Goal: Information Seeking & Learning: Learn about a topic

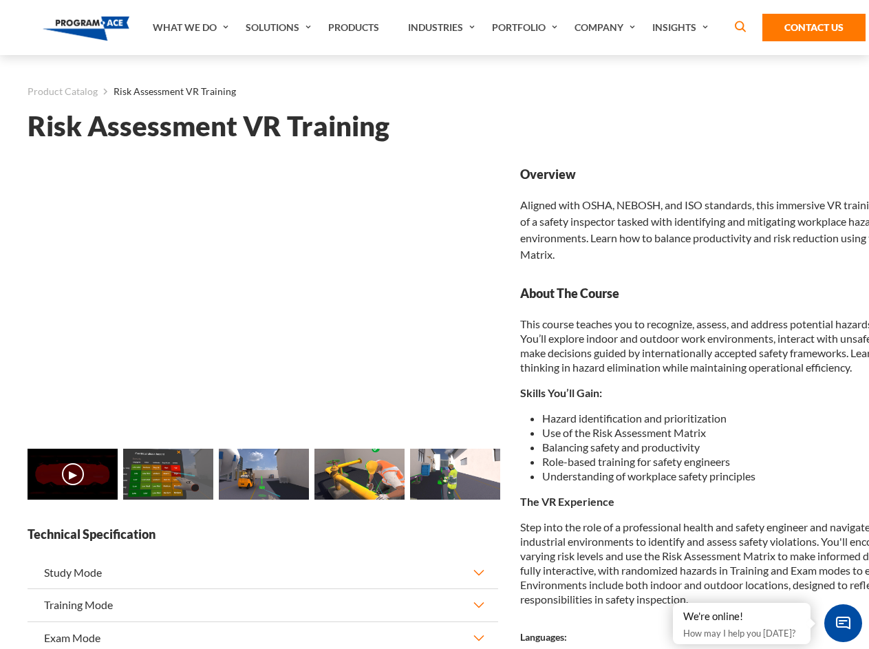
click at [280, 28] on link "Solutions" at bounding box center [280, 27] width 83 height 55
click at [0, 0] on div "AI & Computer Vision Solutions Computer Vision Quality Control AI tools for fas…" at bounding box center [0, 0] width 0 height 0
click at [0, 0] on div "AI & Computer Vision Solutions Virtual Training Solutions Virtual Tour Solution…" at bounding box center [0, 0] width 0 height 0
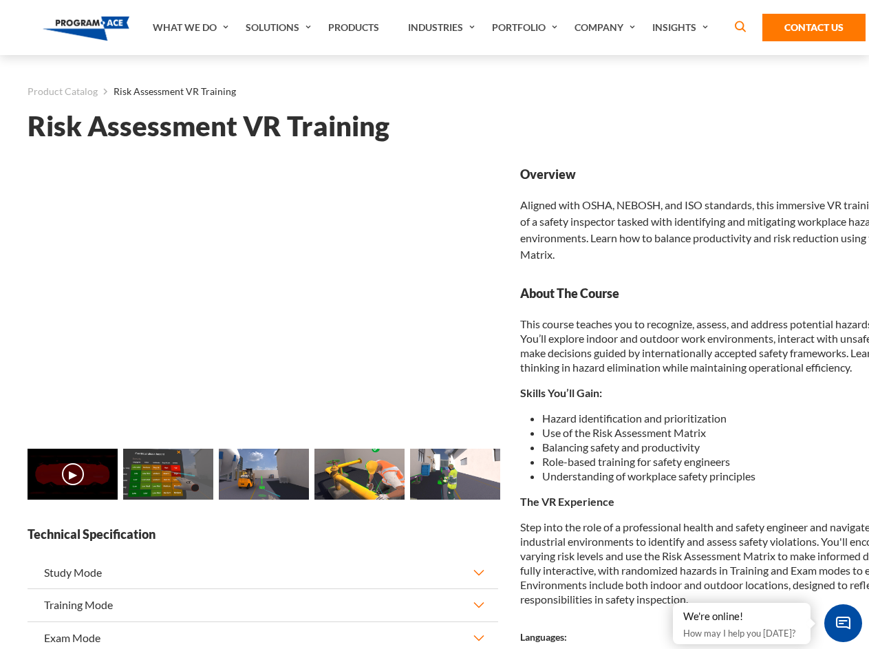
click at [0, 0] on div "AI & Computer Vision Solutions Virtual Training Solutions Virtual Tour Solution…" at bounding box center [0, 0] width 0 height 0
click at [0, 0] on div "AI & Computer Vision Solutions Computer Vision Quality Control AI tools for fas…" at bounding box center [0, 0] width 0 height 0
